Goal: Task Accomplishment & Management: Use online tool/utility

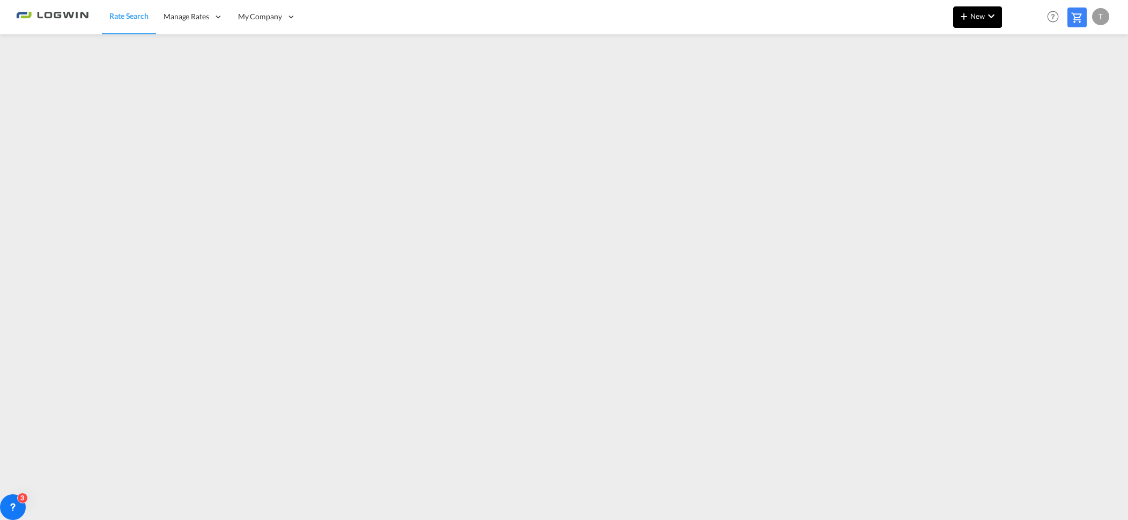
click at [964, 20] on md-icon "icon-plus 400-fg" at bounding box center [964, 16] width 13 height 13
click at [1020, 76] on span "Ratesheet" at bounding box center [1022, 80] width 12 height 21
click at [976, 17] on span "New" at bounding box center [978, 16] width 40 height 9
click at [1028, 78] on span "Ratesheet" at bounding box center [1022, 80] width 12 height 21
click at [987, 19] on md-icon "icon-chevron-down" at bounding box center [991, 16] width 13 height 13
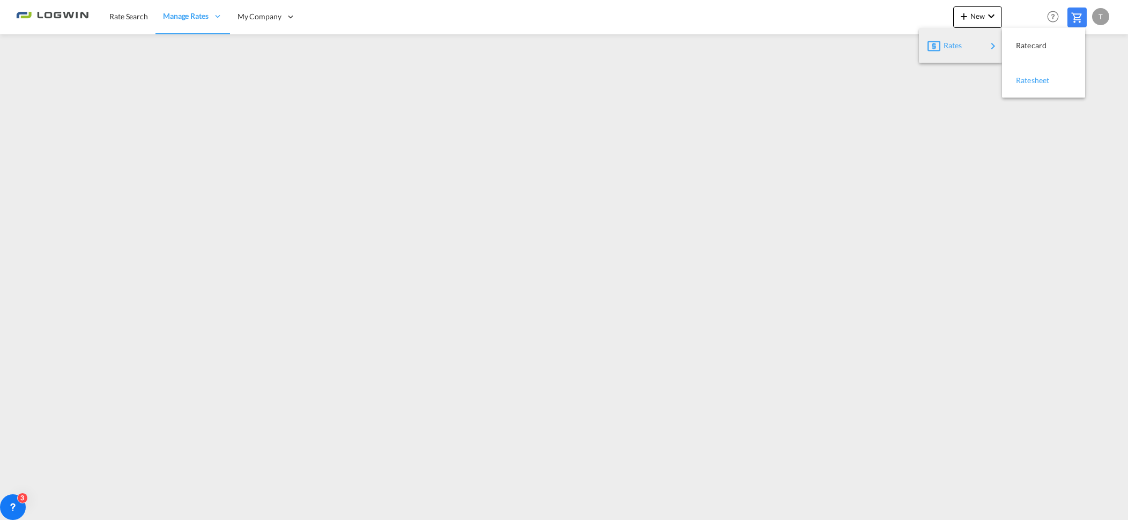
click at [1028, 77] on span "Ratesheet" at bounding box center [1022, 80] width 12 height 21
